Goal: Find specific page/section: Find specific page/section

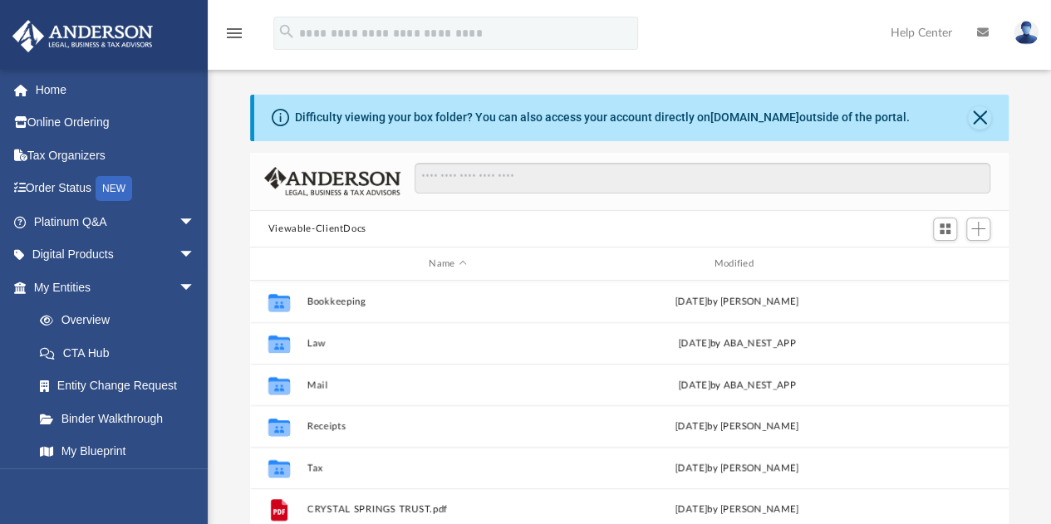
scroll to position [365, 746]
click at [1022, 34] on img at bounding box center [1025, 33] width 25 height 24
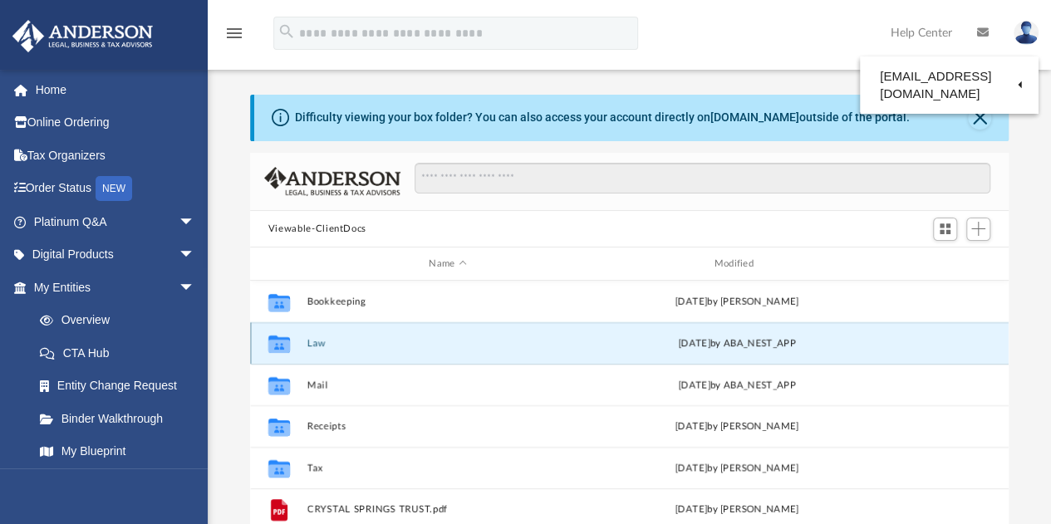
click at [311, 343] on button "Law" at bounding box center [447, 343] width 282 height 11
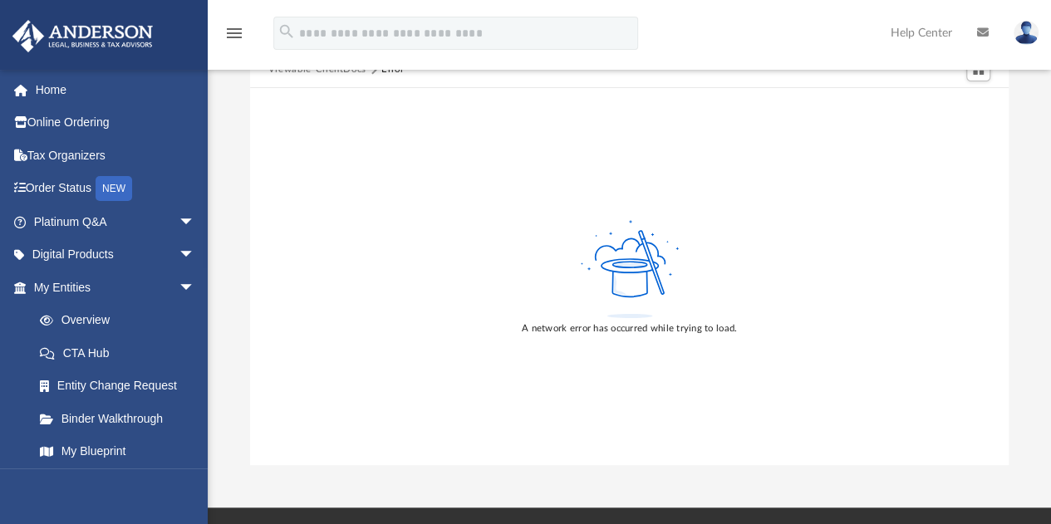
scroll to position [0, 0]
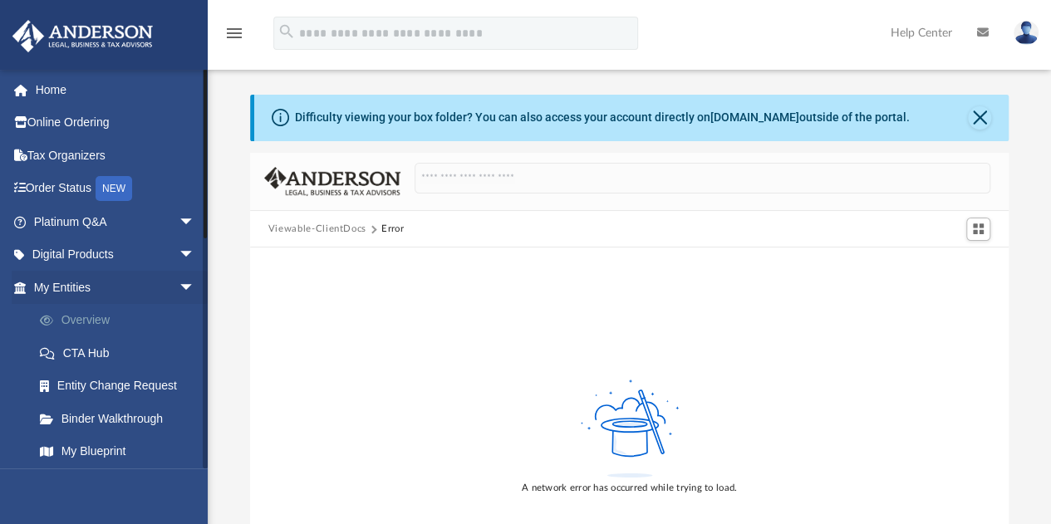
click at [83, 318] on link "Overview" at bounding box center [121, 320] width 197 height 33
click at [86, 319] on link "Overview" at bounding box center [121, 320] width 197 height 33
click at [86, 321] on link "Overview" at bounding box center [121, 320] width 197 height 33
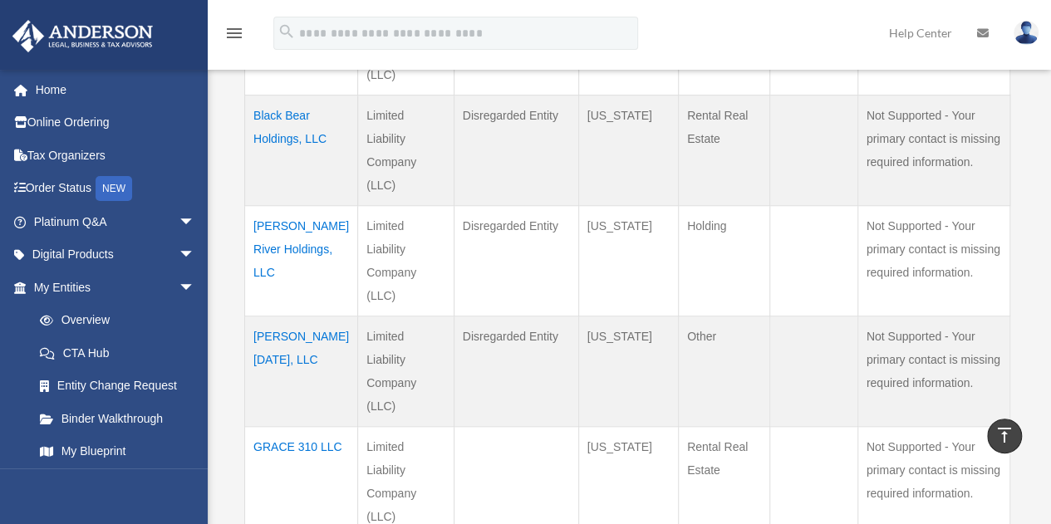
scroll to position [664, 0]
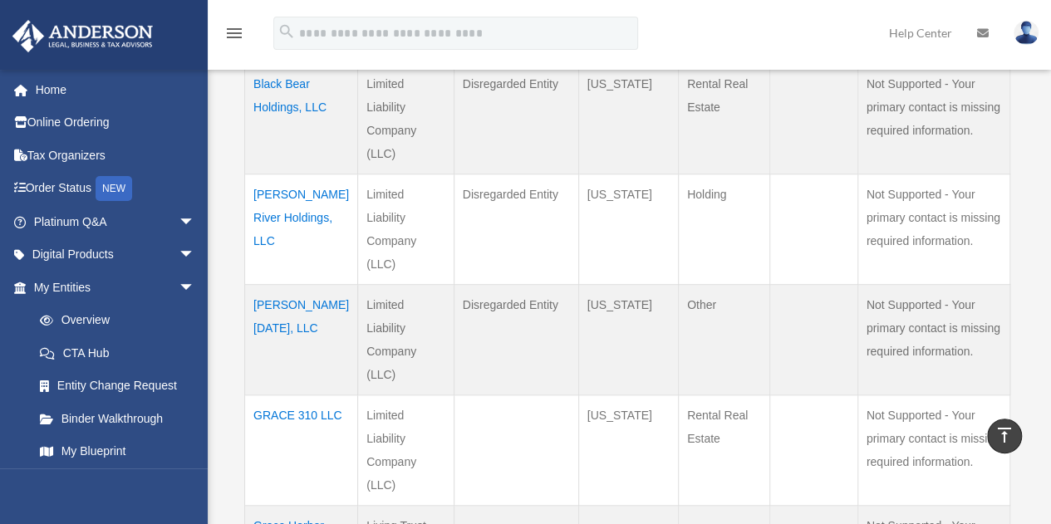
click at [287, 284] on td "[PERSON_NAME] [DATE], LLC" at bounding box center [301, 339] width 113 height 110
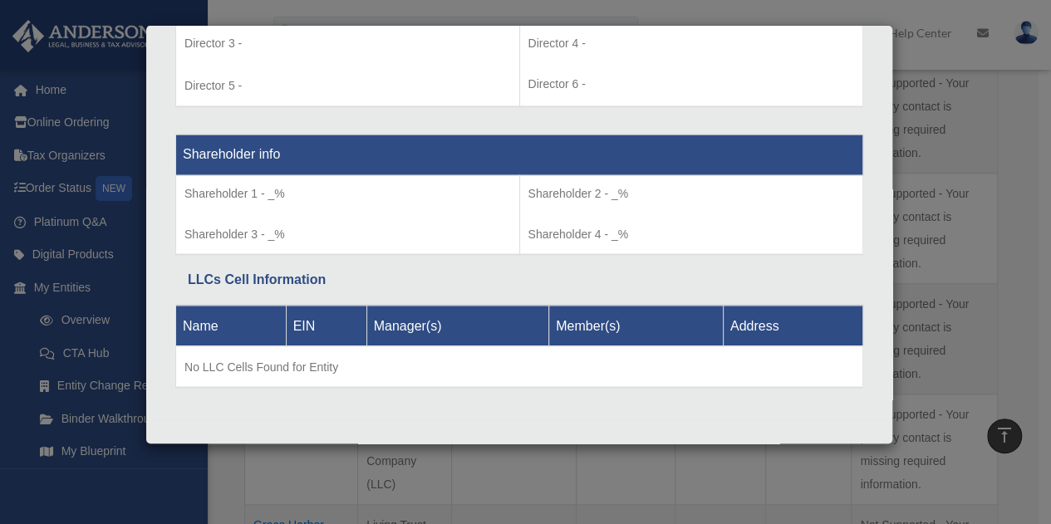
scroll to position [1315, 0]
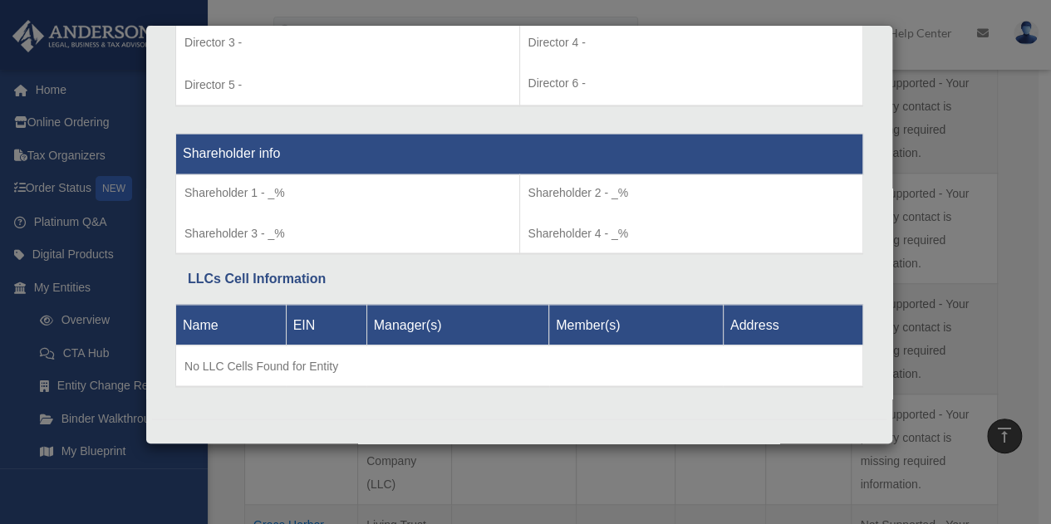
click at [958, 100] on div "Details × Articles Sent Organizational Date" at bounding box center [525, 262] width 1051 height 524
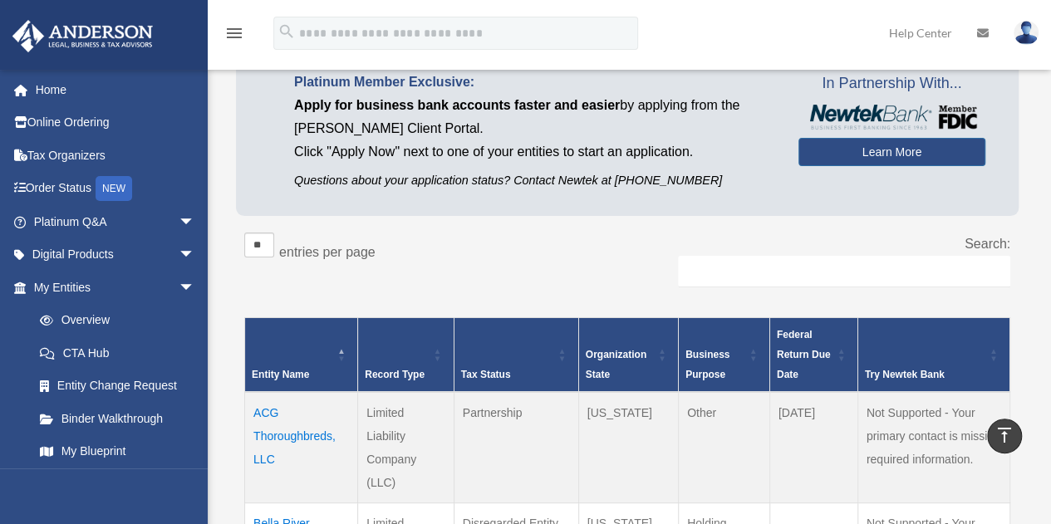
scroll to position [0, 0]
